Goal: Find specific page/section: Find specific page/section

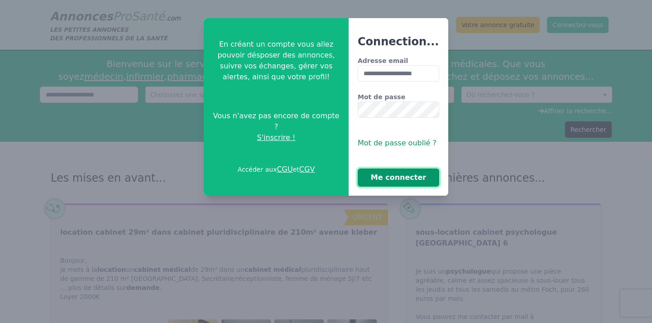
click at [407, 182] on button "Me connecter" at bounding box center [399, 178] width 82 height 18
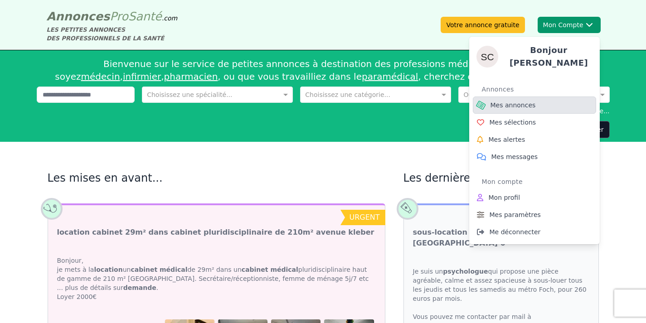
click at [518, 101] on span "Mes annonces" at bounding box center [512, 105] width 45 height 9
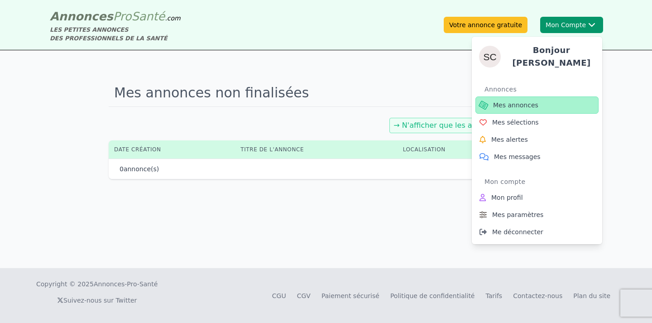
click at [521, 102] on span "Mes annonces" at bounding box center [515, 105] width 45 height 9
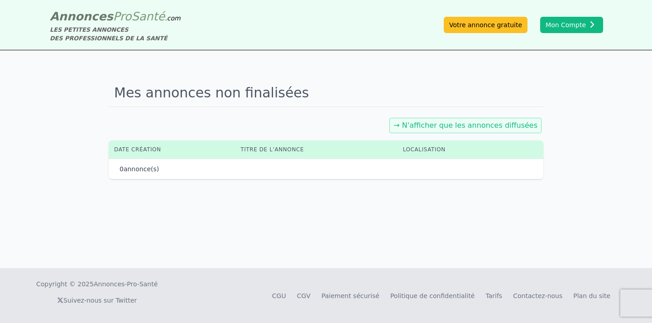
click at [447, 126] on link "→ N'afficher que les annonces diffusées" at bounding box center [466, 125] width 144 height 9
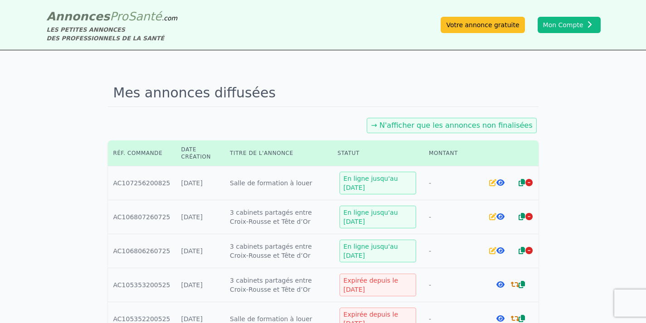
click at [501, 217] on icon at bounding box center [500, 216] width 8 height 7
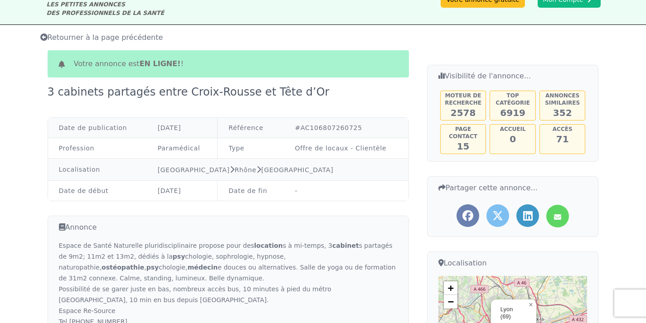
scroll to position [164, 0]
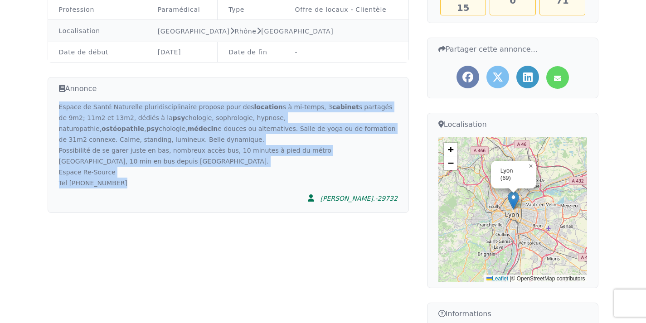
drag, startPoint x: 59, startPoint y: 106, endPoint x: 125, endPoint y: 194, distance: 109.4
click at [125, 194] on div "Annonce Espace de Santé Naturelle pluridisciplinaire propose pour des location …" at bounding box center [228, 145] width 361 height 136
copy div "Espace de Santé Naturelle pluridisciplinaire propose pour des location s à mi-t…"
